Goal: Information Seeking & Learning: Learn about a topic

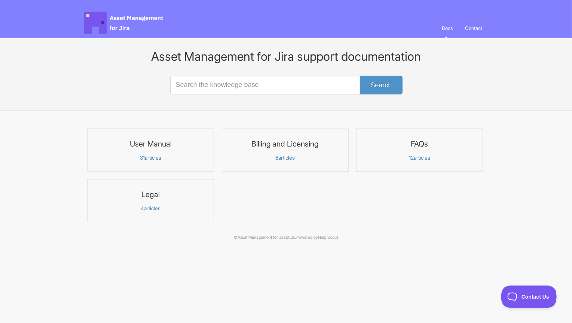
click at [282, 144] on h3 "Billing and Licensing" at bounding box center [285, 144] width 117 height 10
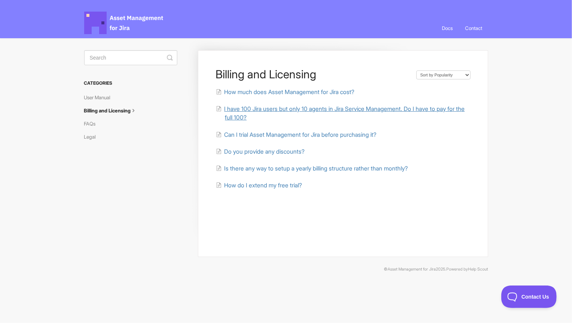
click at [258, 110] on span "I have 100 Jira users but only 10 agents in Jira Service Management. Do I have …" at bounding box center [344, 113] width 241 height 16
click at [98, 100] on link "User Manual" at bounding box center [100, 97] width 32 height 12
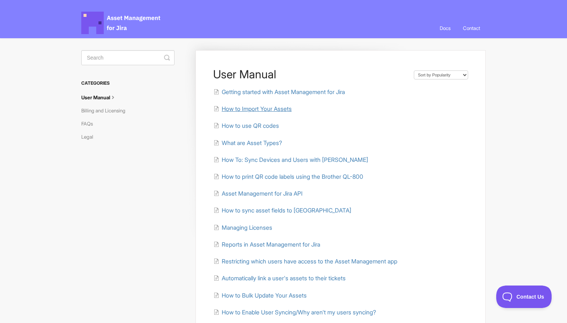
click at [271, 109] on span "How to Import Your Assets" at bounding box center [257, 108] width 70 height 7
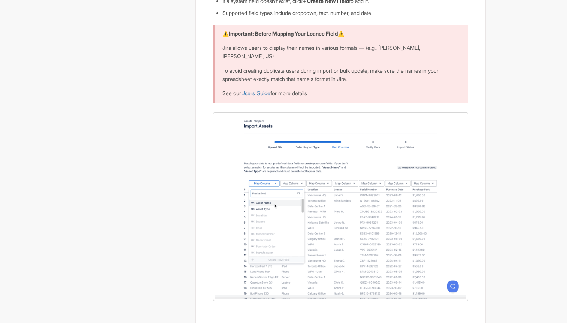
scroll to position [674, 0]
